Goal: Information Seeking & Learning: Understand process/instructions

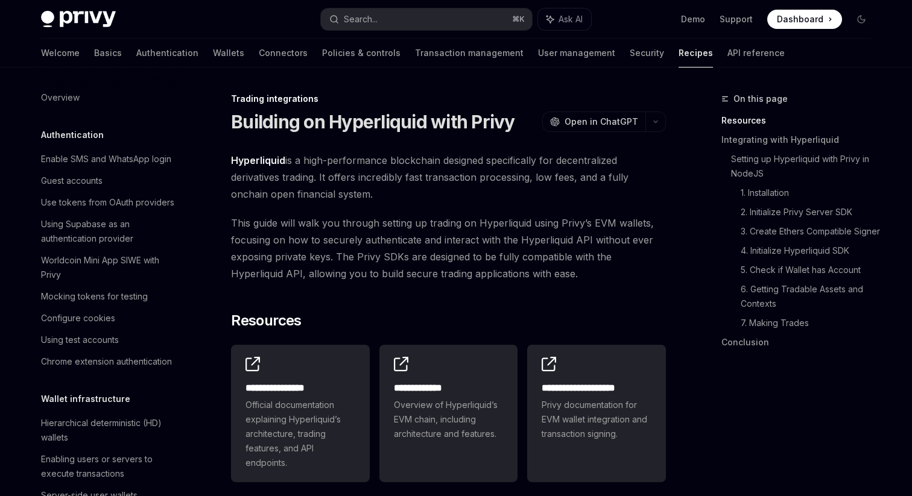
scroll to position [1137, 0]
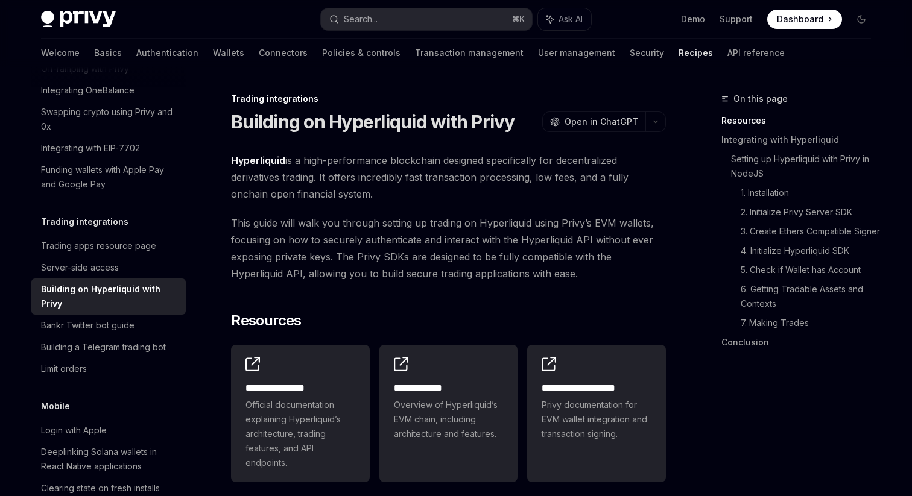
click at [877, 10] on div "Privy Docs home page Search... ⌘ K Ask AI Demo Support Dashboard Dashboard Sear…" at bounding box center [456, 19] width 888 height 39
click at [848, 32] on div "Privy Docs home page Search... ⌘ K Ask AI Demo Support Dashboard Dashboard Sear…" at bounding box center [456, 19] width 830 height 39
click at [860, 24] on button "Toggle dark mode" at bounding box center [861, 19] width 19 height 19
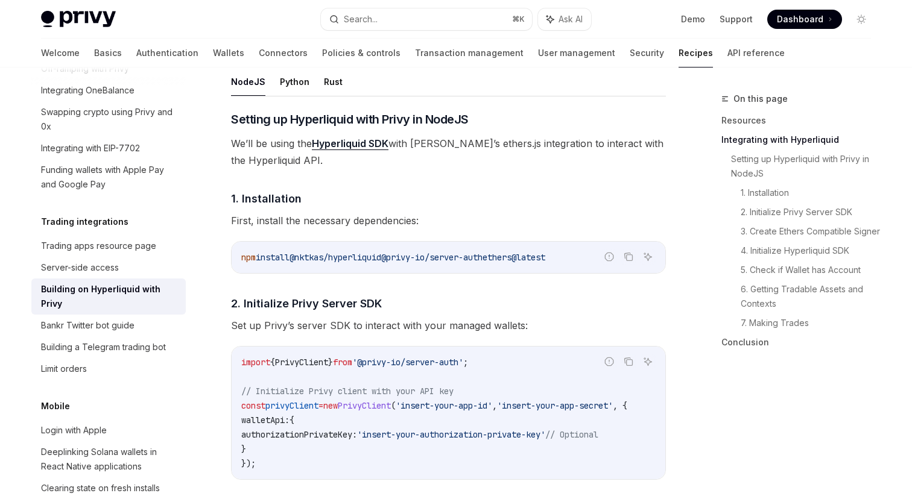
scroll to position [486, 0]
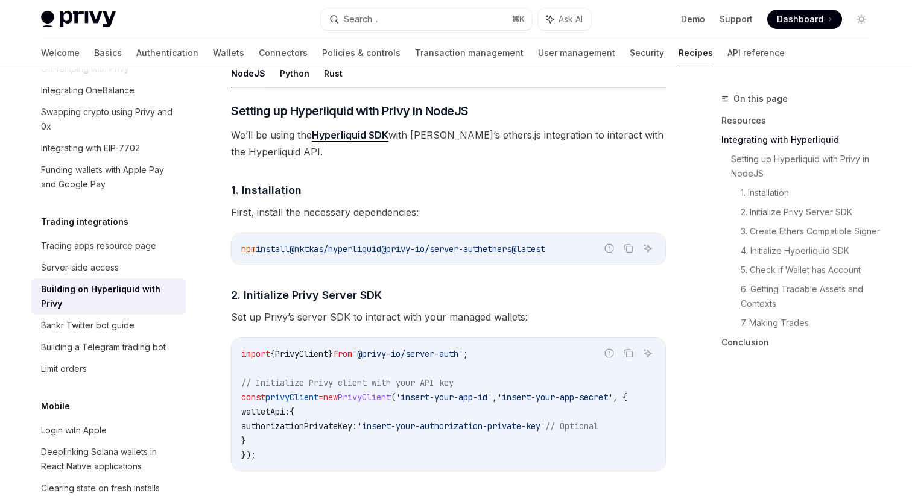
drag, startPoint x: 435, startPoint y: 239, endPoint x: 548, endPoint y: 239, distance: 112.8
click at [547, 239] on div "npm install @nktkas/hyperliquid @privy-io/server-auth ethers@latest" at bounding box center [449, 248] width 434 height 31
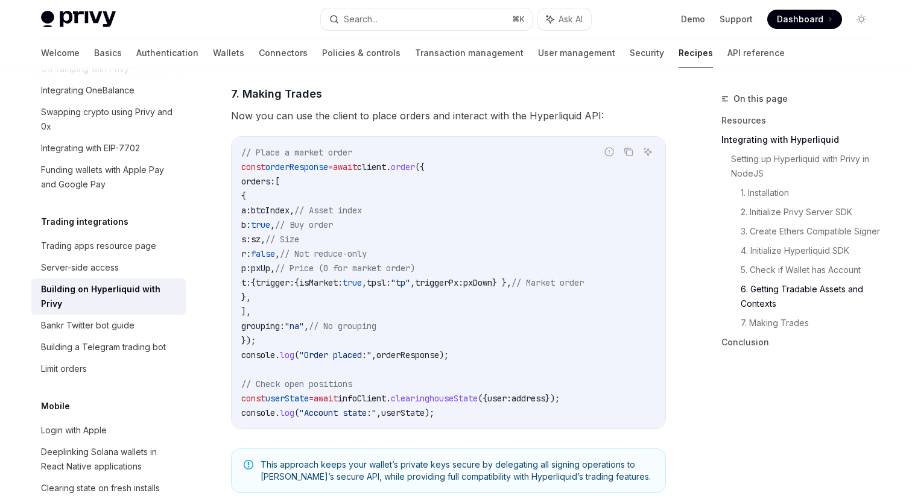
scroll to position [2078, 0]
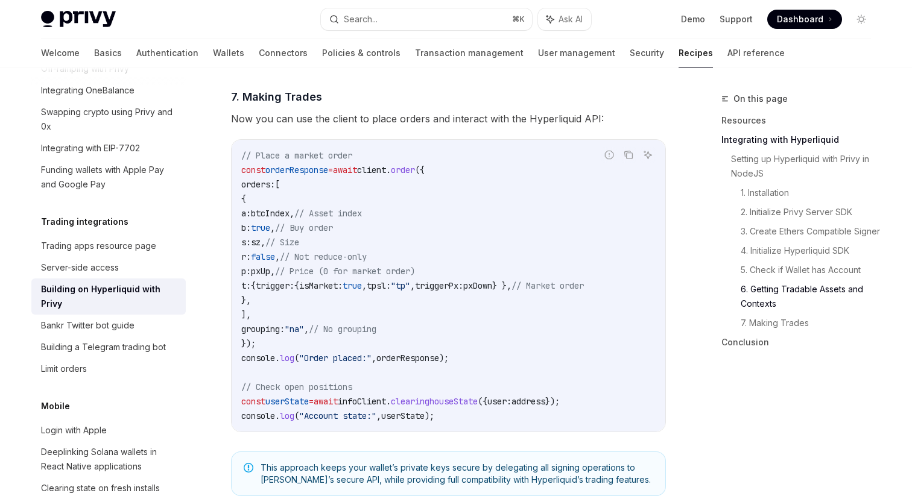
click at [386, 176] on span "client" at bounding box center [371, 170] width 29 height 11
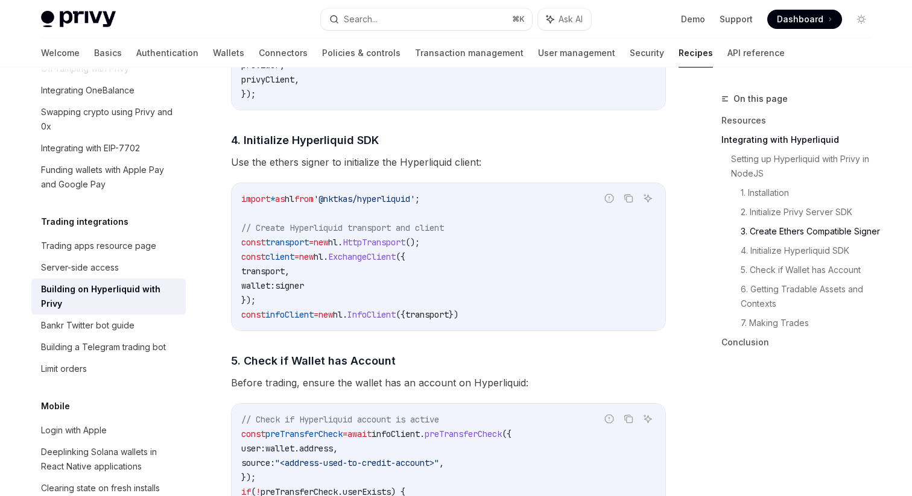
scroll to position [1197, 0]
click at [304, 292] on span "signer" at bounding box center [289, 287] width 29 height 11
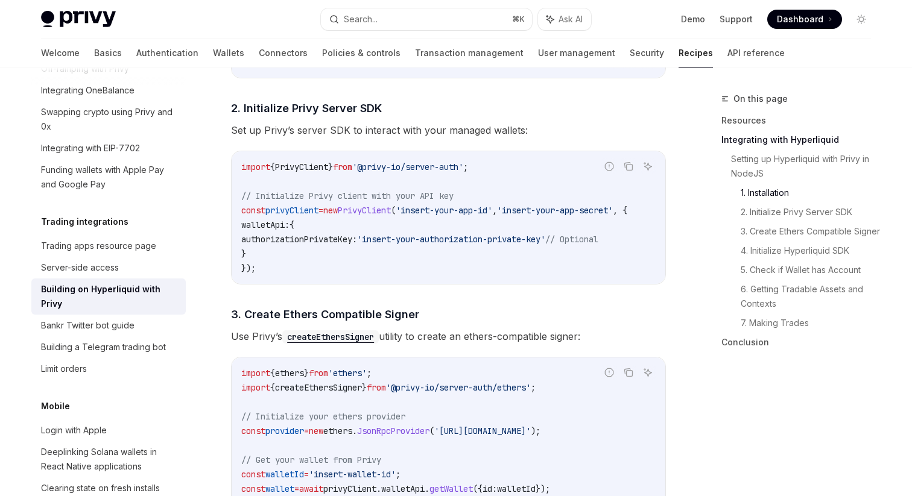
scroll to position [675, 0]
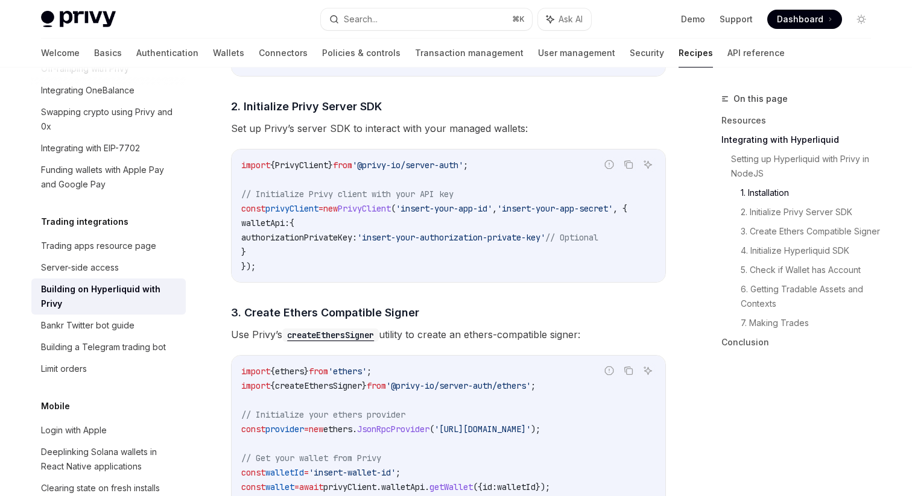
click at [391, 206] on span "PrivyClient" at bounding box center [364, 208] width 53 height 11
copy span "PrivyClient"
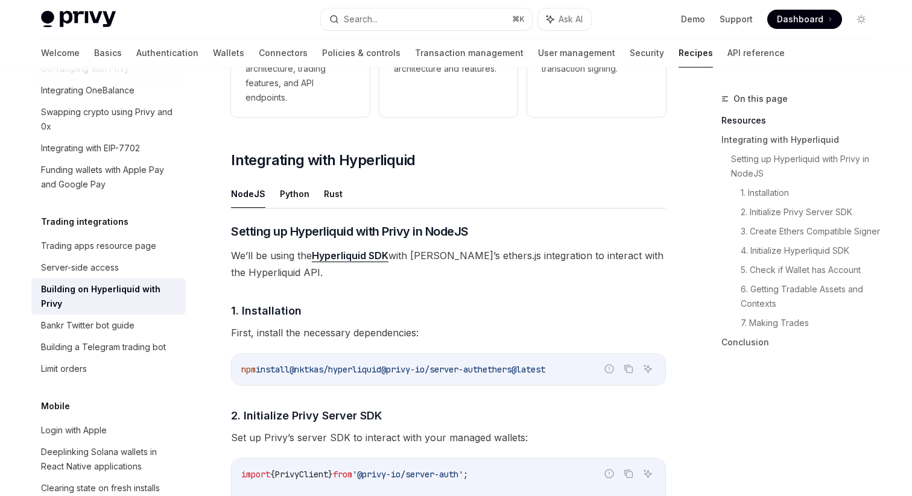
scroll to position [0, 0]
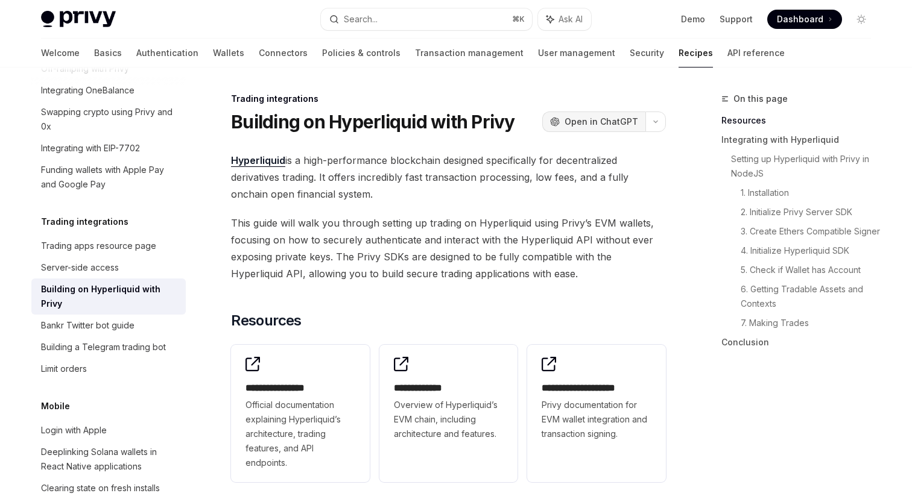
click at [605, 125] on span "Open in ChatGPT" at bounding box center [602, 122] width 74 height 12
